Goal: Task Accomplishment & Management: Manage account settings

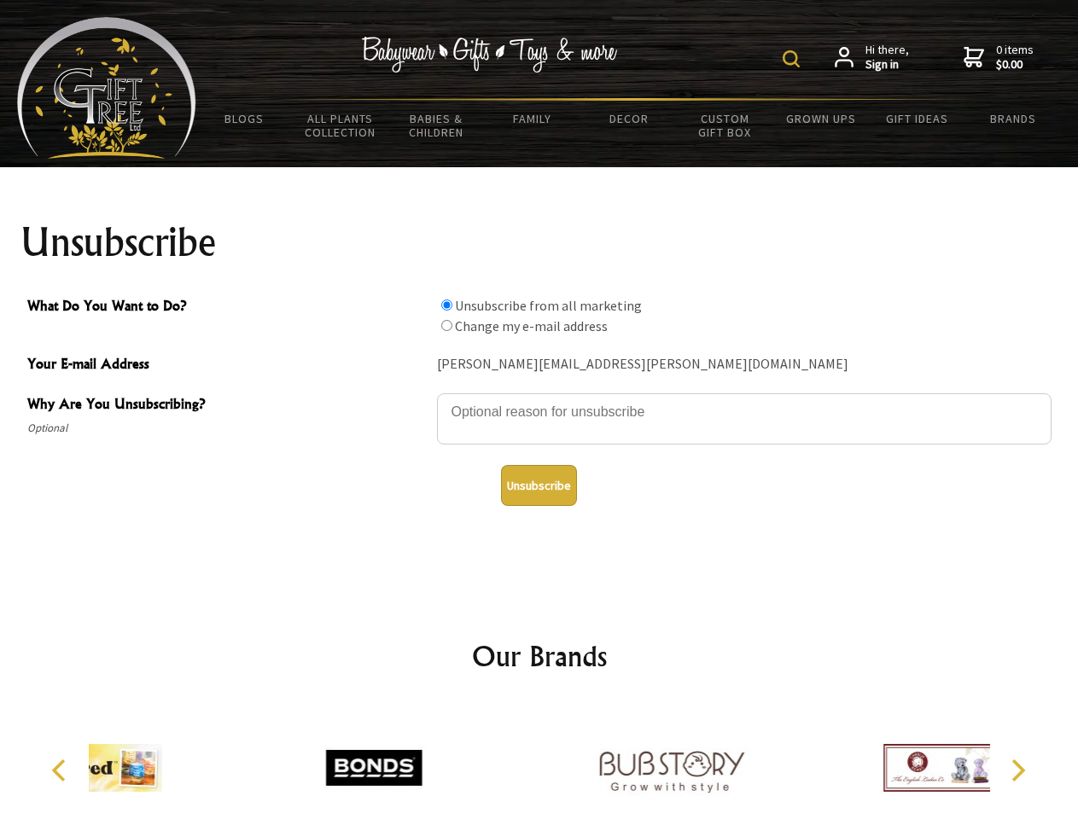
click at [794, 59] on img at bounding box center [791, 58] width 17 height 17
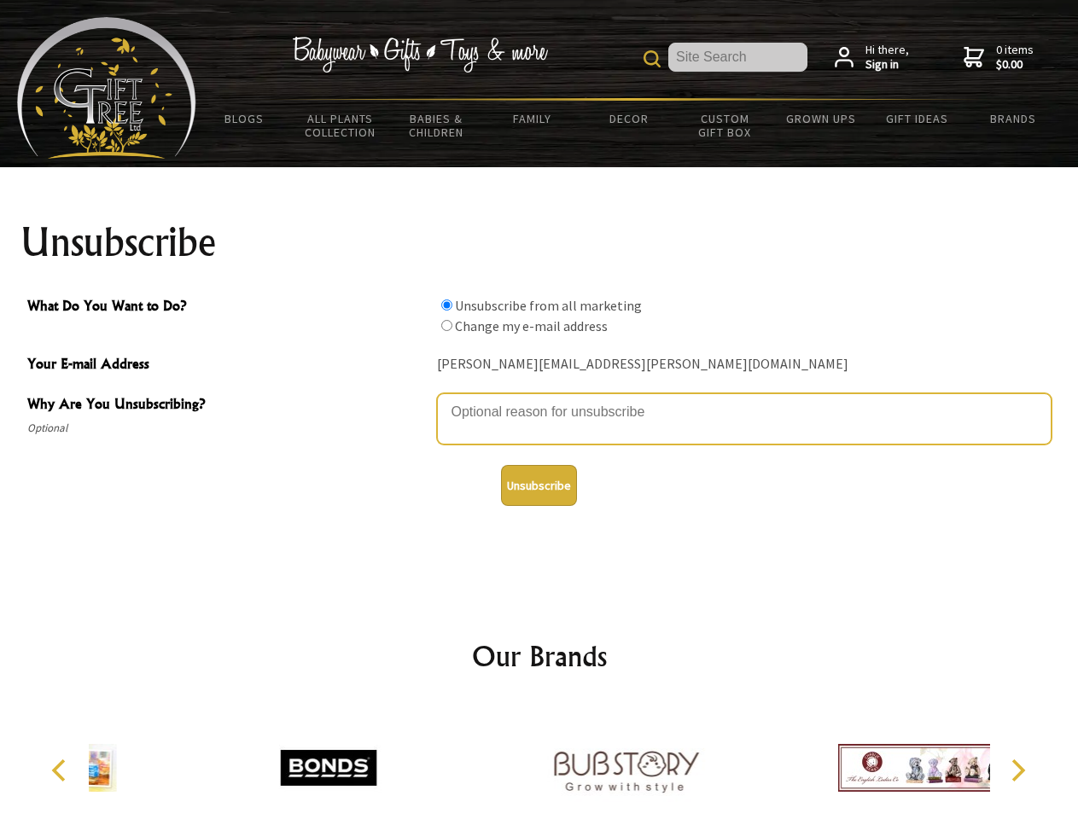
click at [539, 399] on textarea "Why Are You Unsubscribing?" at bounding box center [744, 419] width 615 height 51
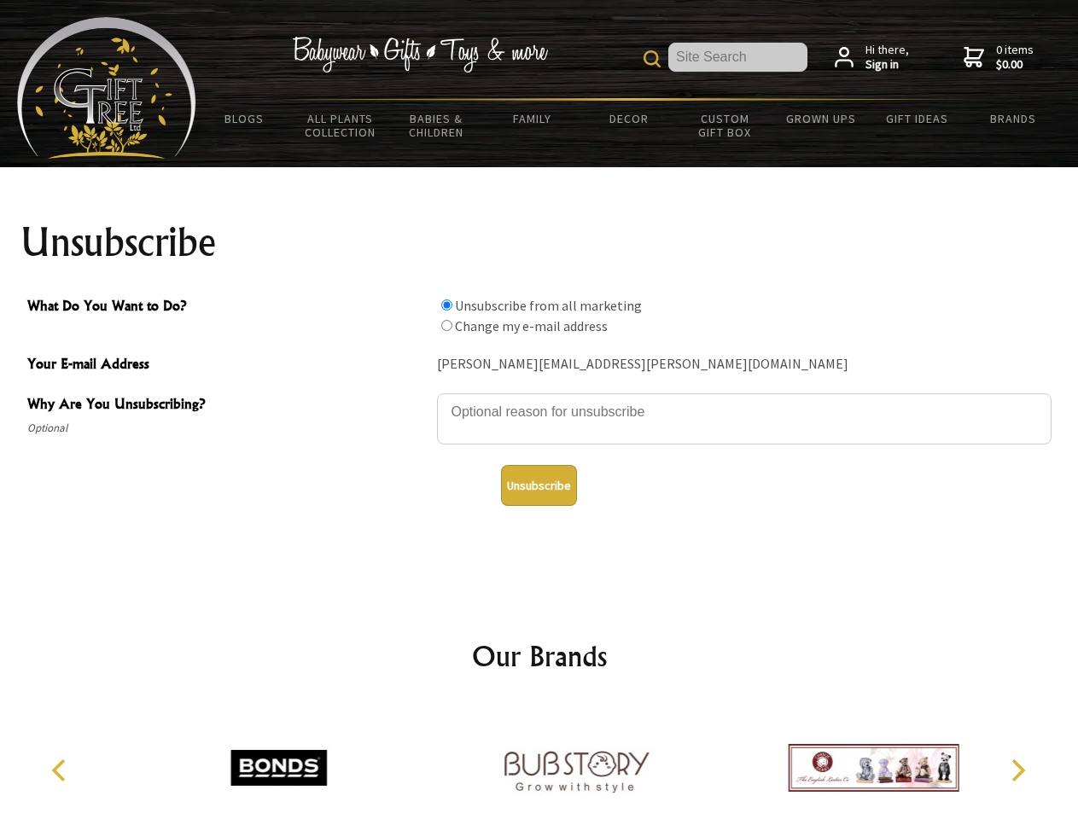
click at [446, 305] on input "What Do You Want to Do?" at bounding box center [446, 305] width 11 height 11
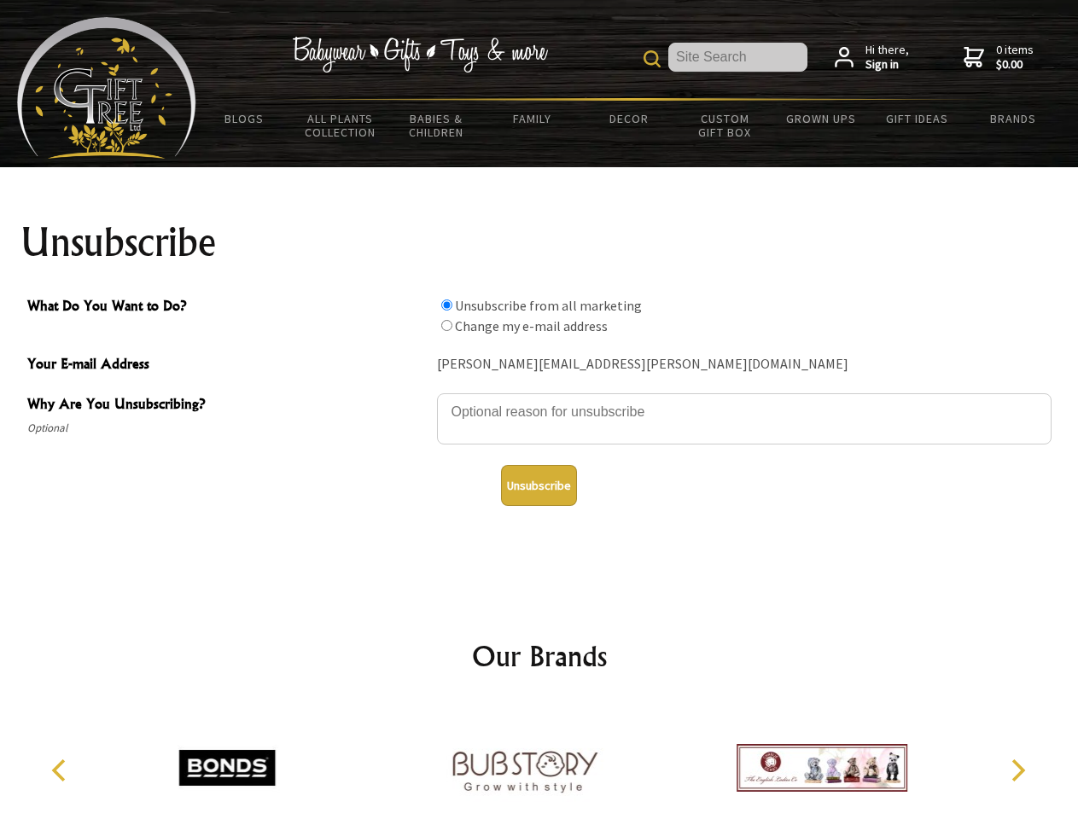
click at [446, 325] on input "What Do You Want to Do?" at bounding box center [446, 325] width 11 height 11
radio input "true"
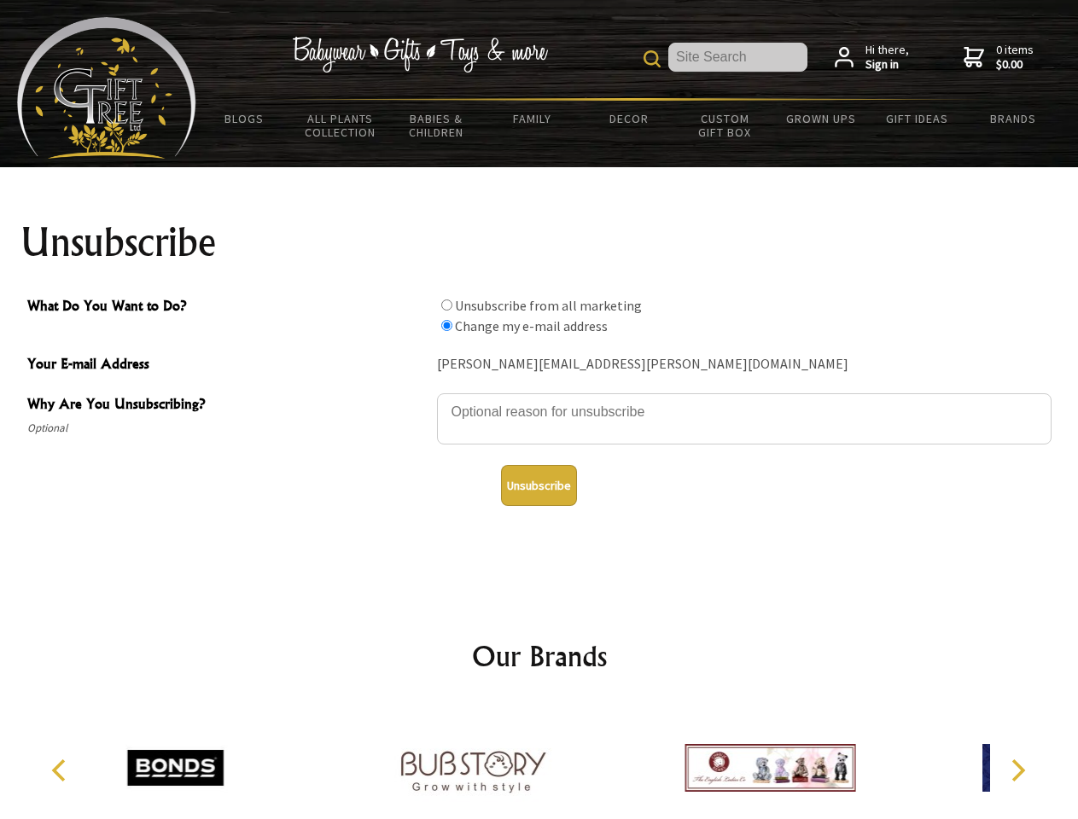
click at [539, 486] on button "Unsubscribe" at bounding box center [539, 485] width 76 height 41
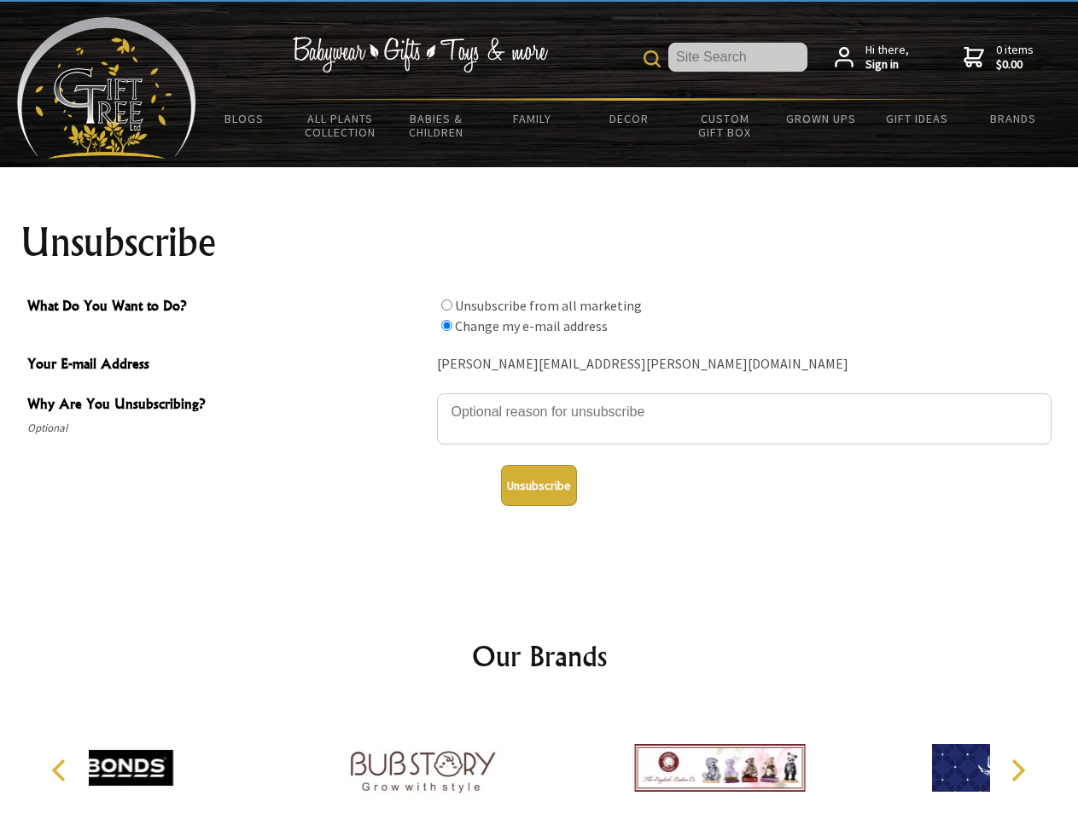
click at [539, 761] on div at bounding box center [422, 770] width 297 height 133
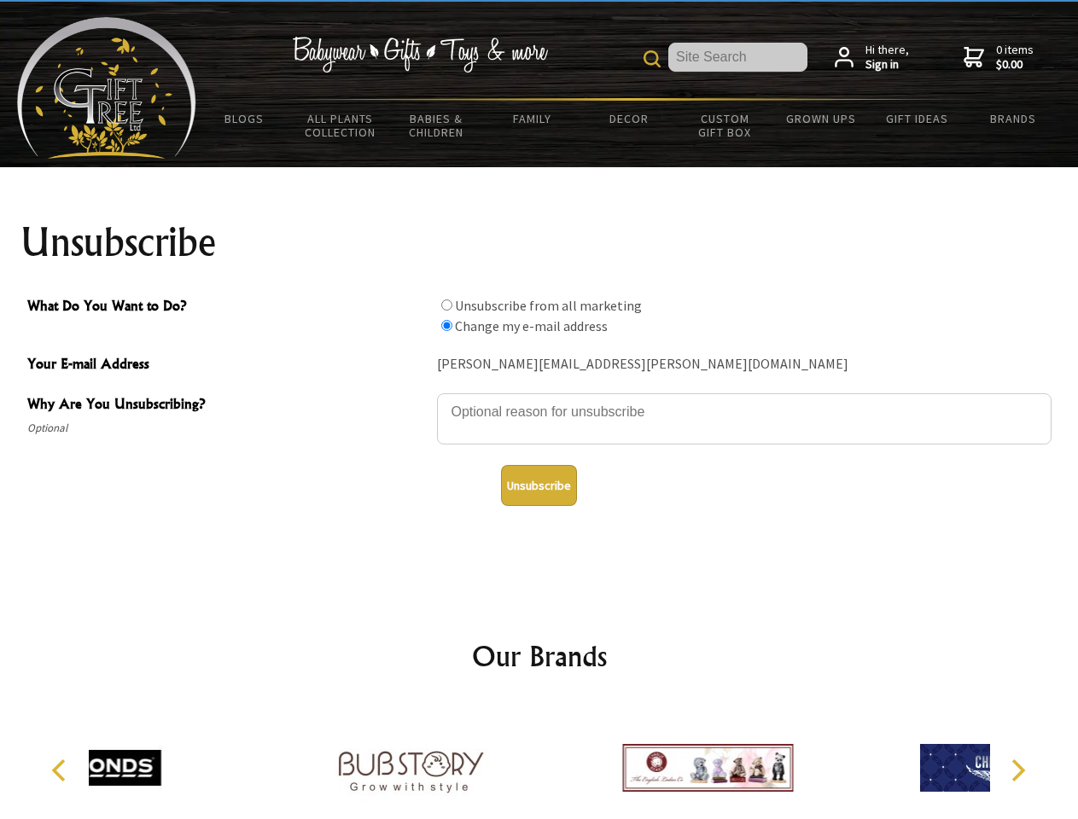
click at [61, 771] on icon "Previous" at bounding box center [61, 771] width 22 height 22
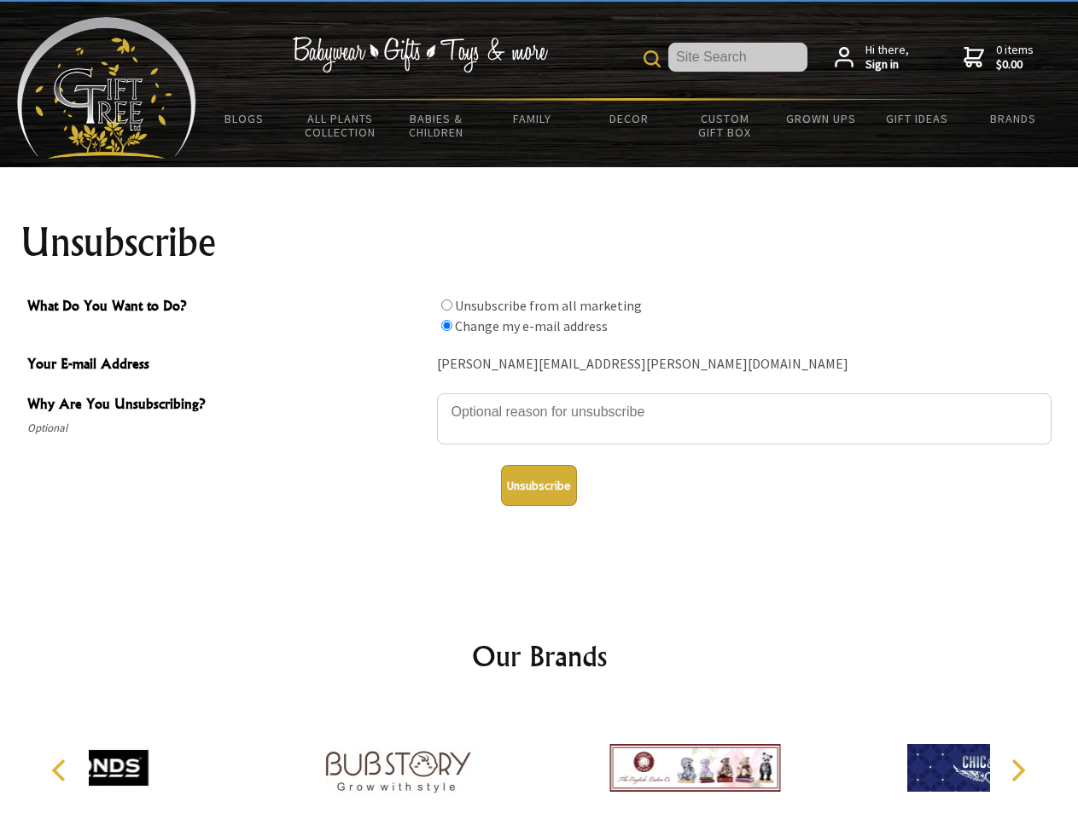
click at [1018, 771] on icon "Next" at bounding box center [1017, 771] width 22 height 22
